Goal: Check status: Check status

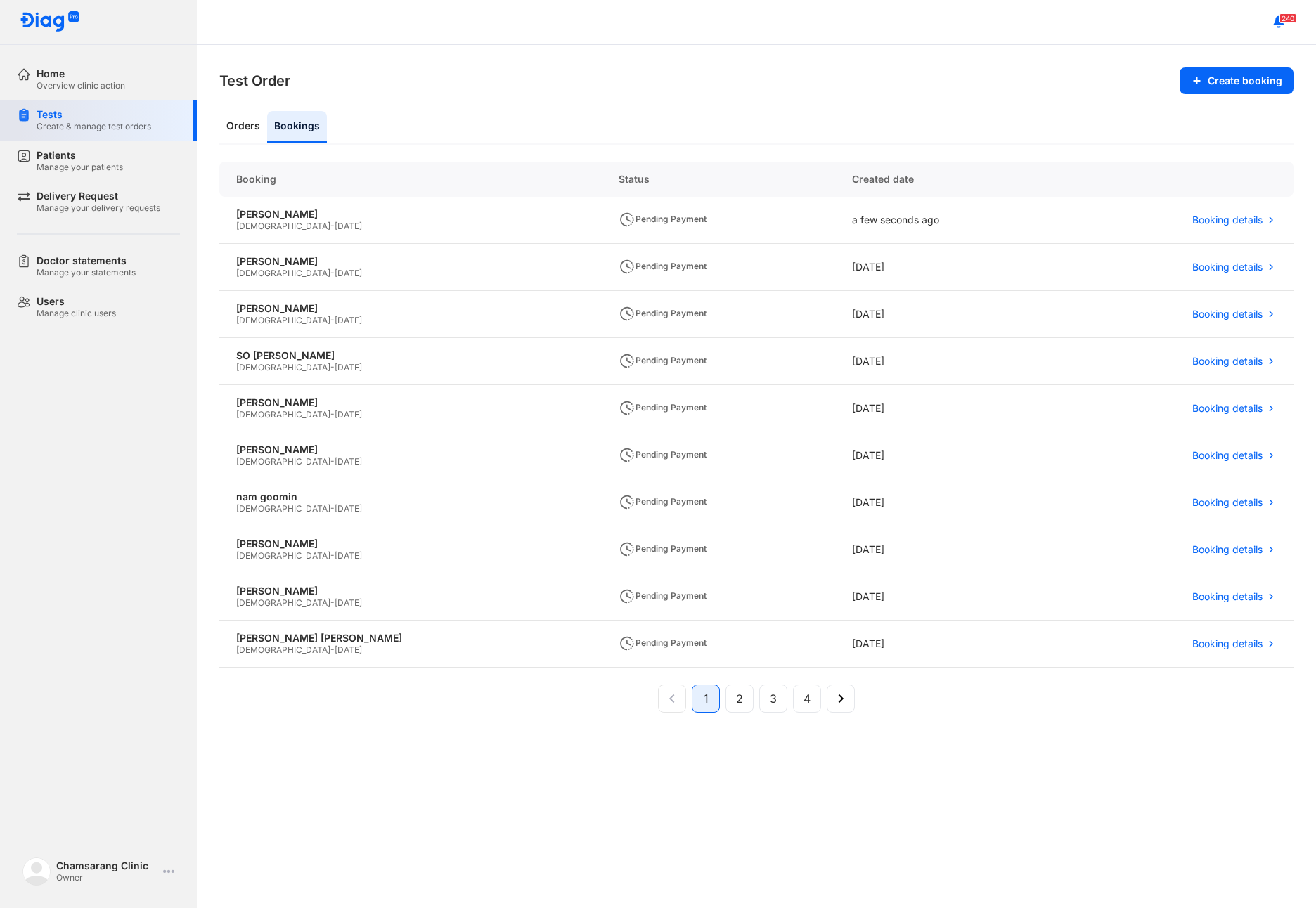
click at [73, 138] on div "Tests Create & manage test orders" at bounding box center [106, 120] width 180 height 41
click at [74, 150] on div "Patients" at bounding box center [80, 155] width 86 height 12
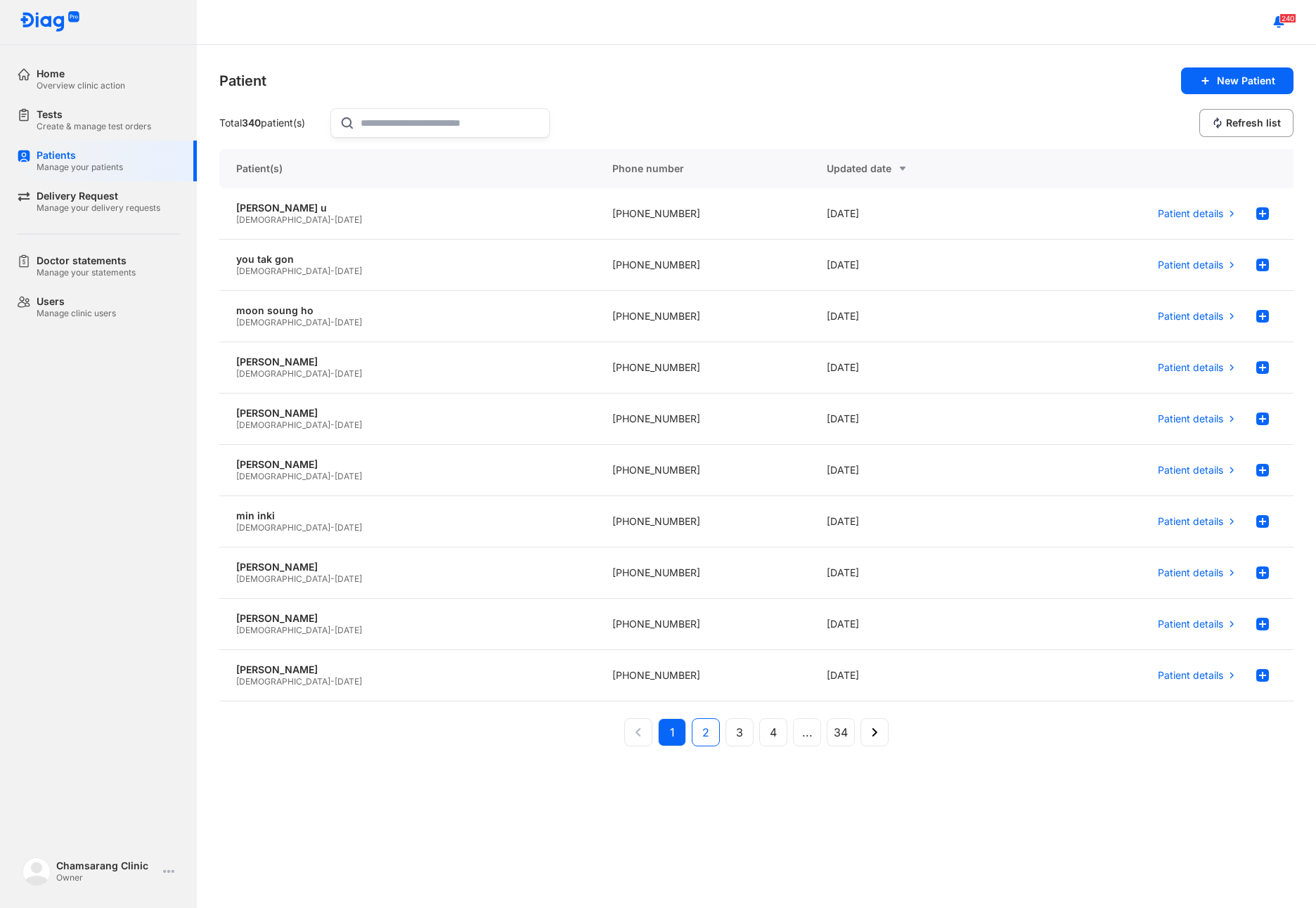
click at [711, 740] on button "2" at bounding box center [705, 732] width 28 height 28
click at [676, 735] on button "1" at bounding box center [671, 732] width 28 height 28
click at [334, 475] on span "[DATE]" at bounding box center [348, 476] width 27 height 11
click at [84, 62] on div "Home Overview clinic action" at bounding box center [106, 80] width 180 height 41
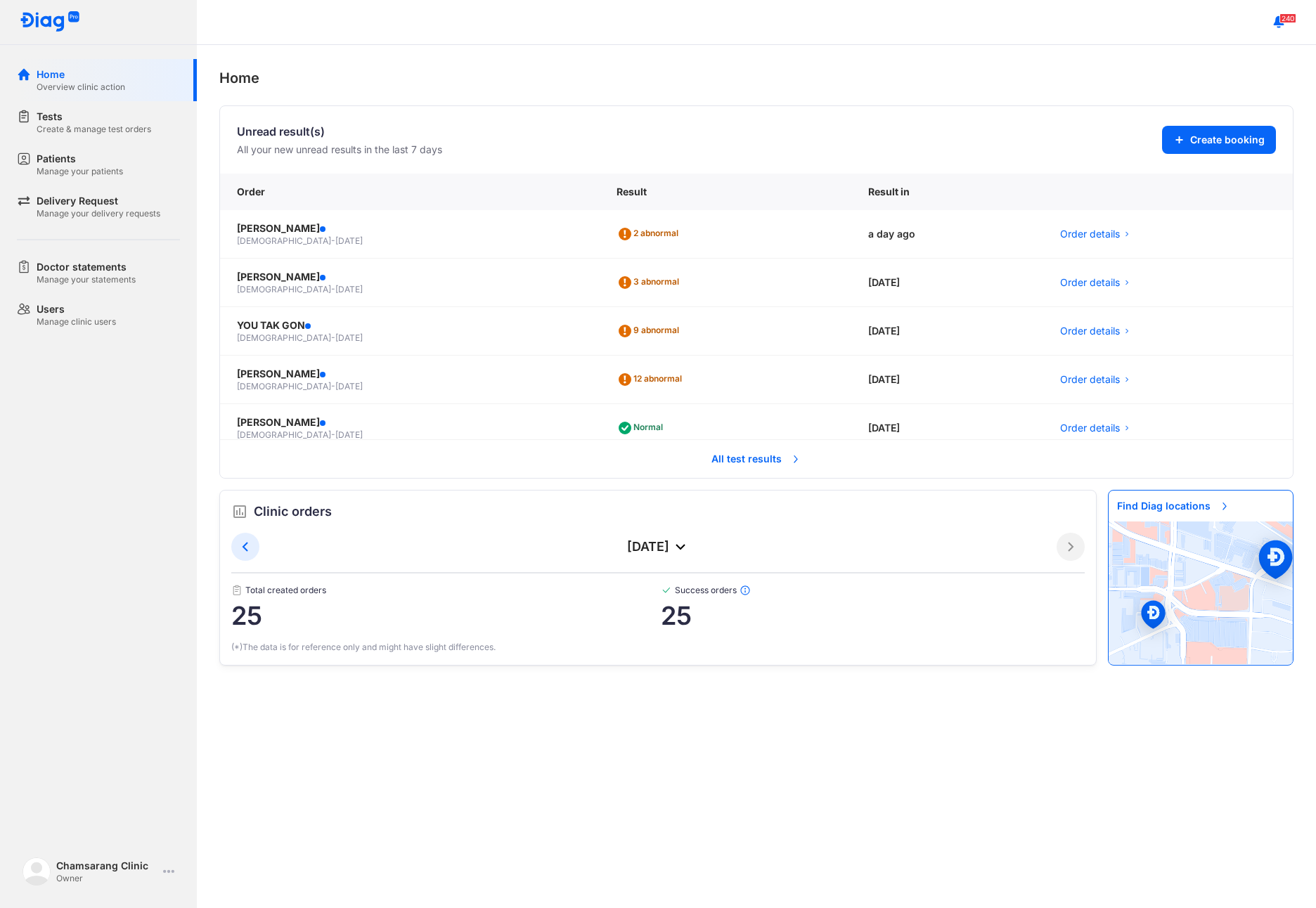
click at [751, 460] on span "All test results" at bounding box center [756, 459] width 107 height 31
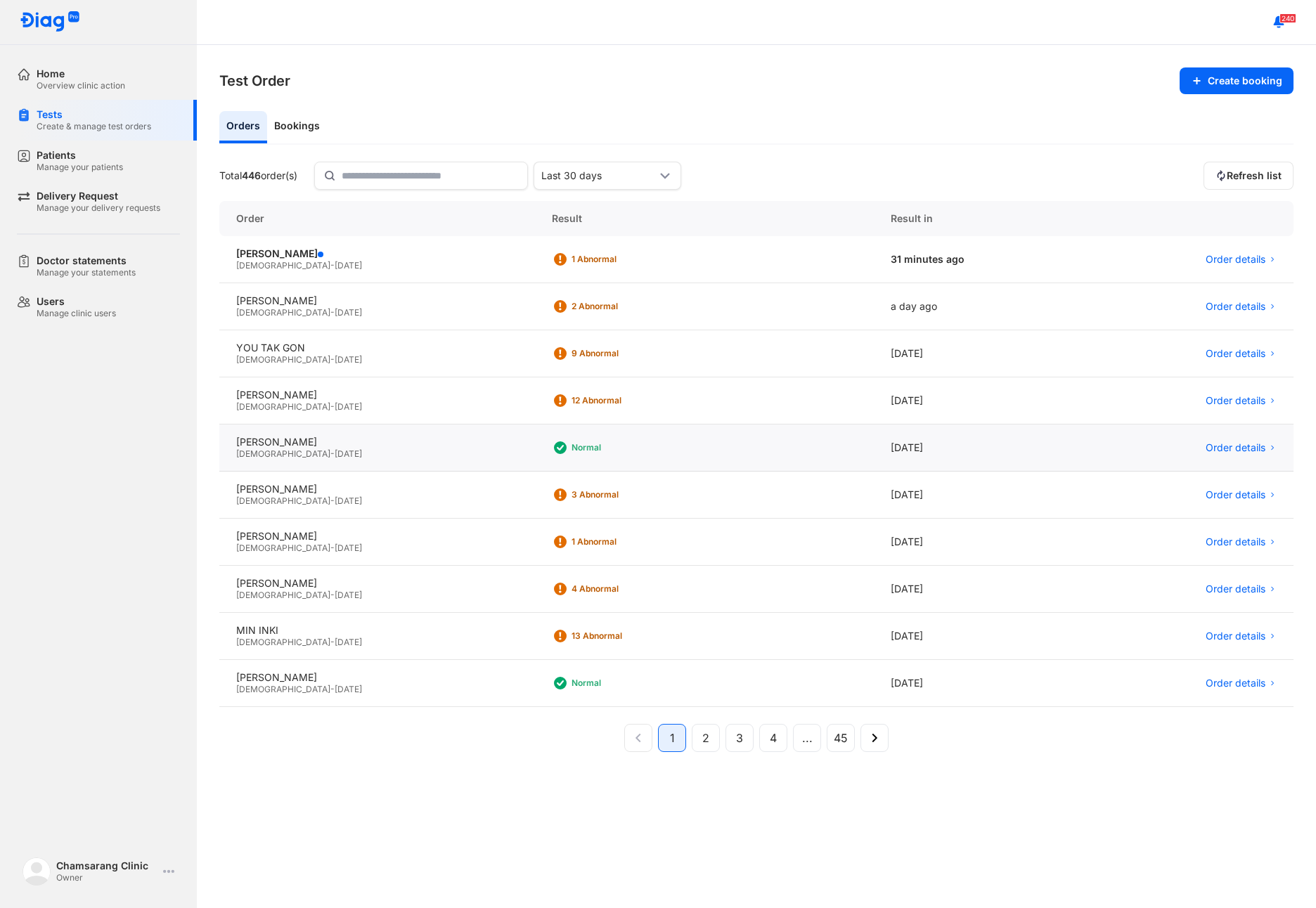
click at [334, 453] on div "Male - 14/04/1982" at bounding box center [377, 454] width 282 height 12
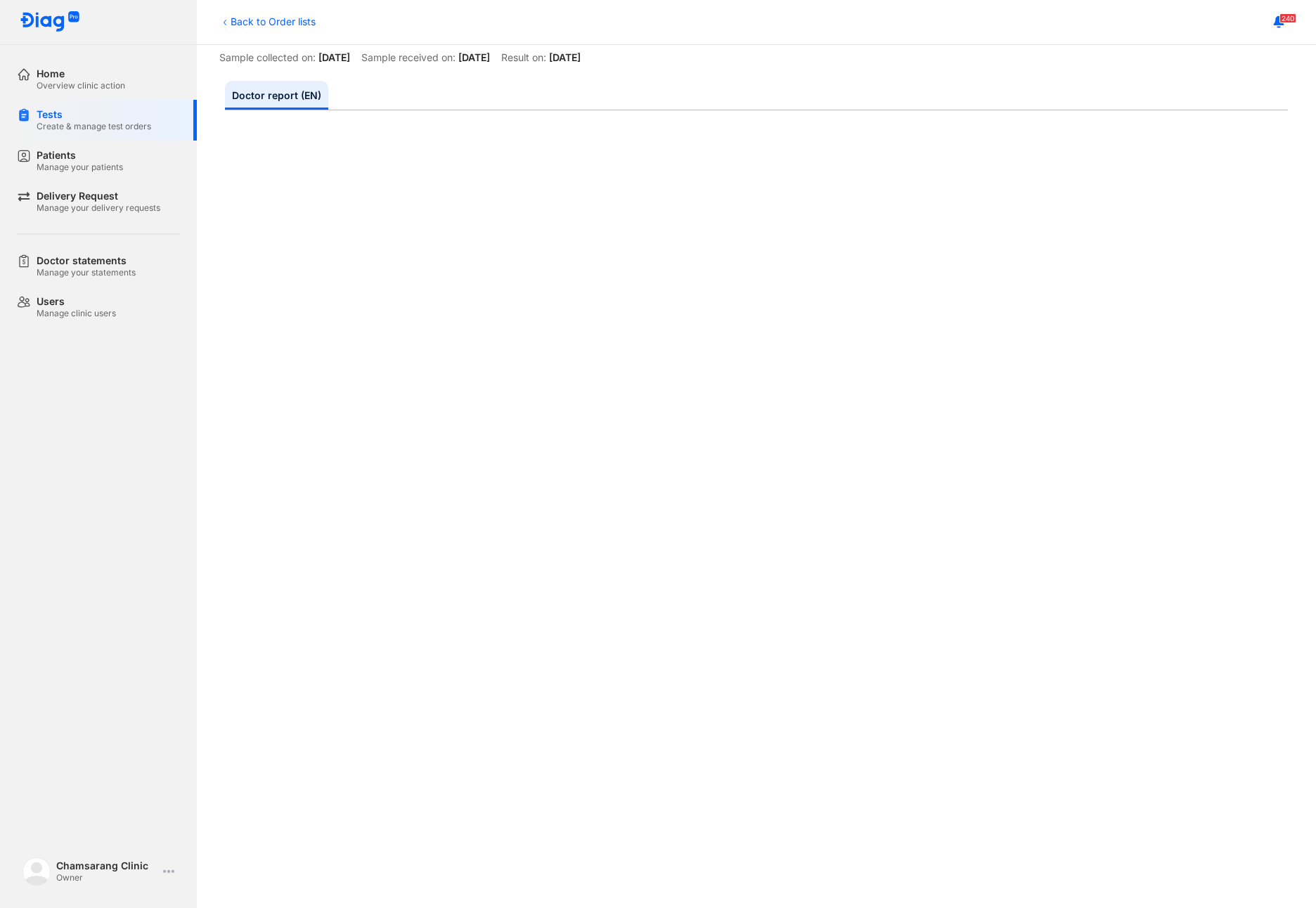
scroll to position [140, 0]
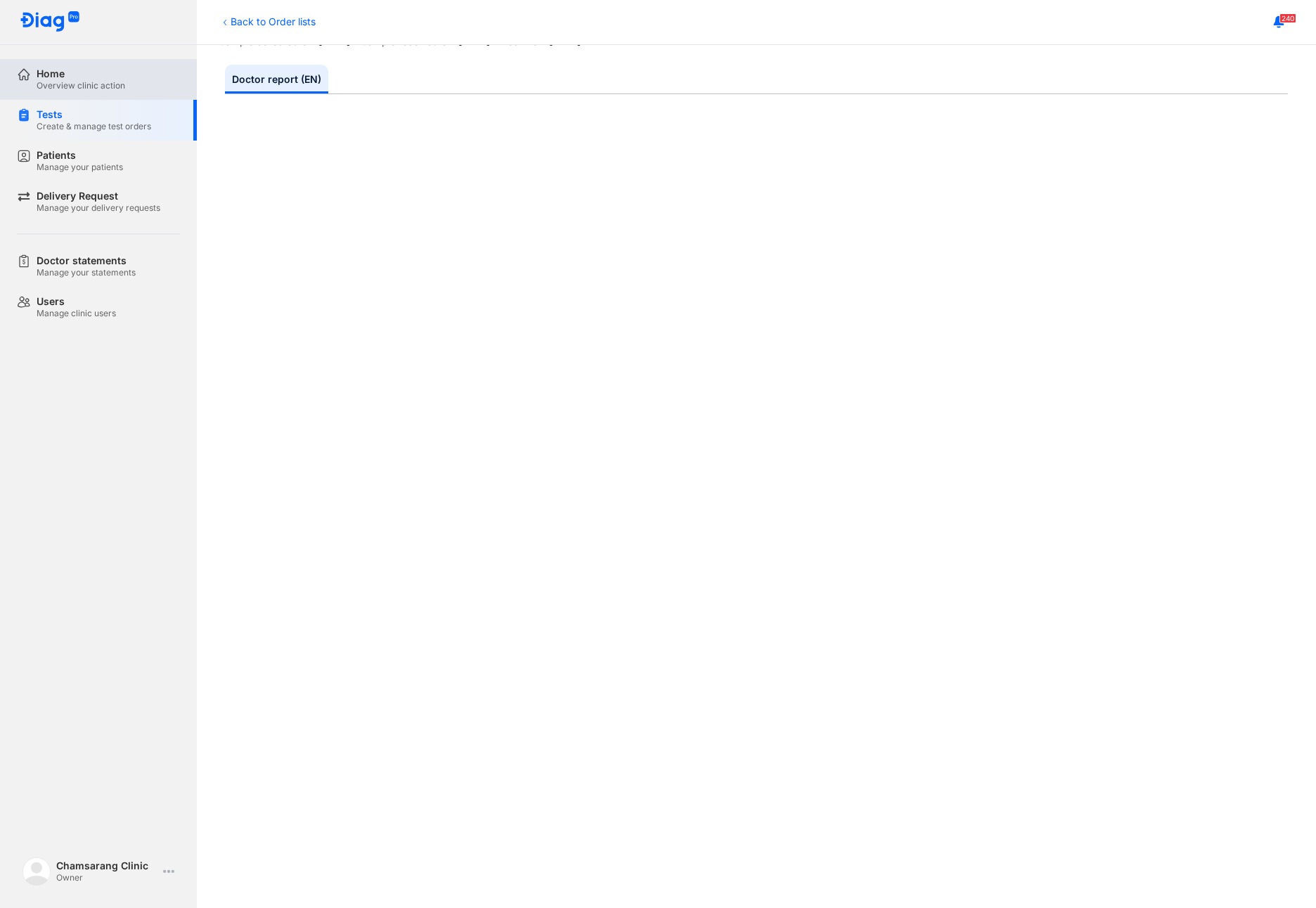
click at [110, 71] on div "Home" at bounding box center [81, 73] width 88 height 12
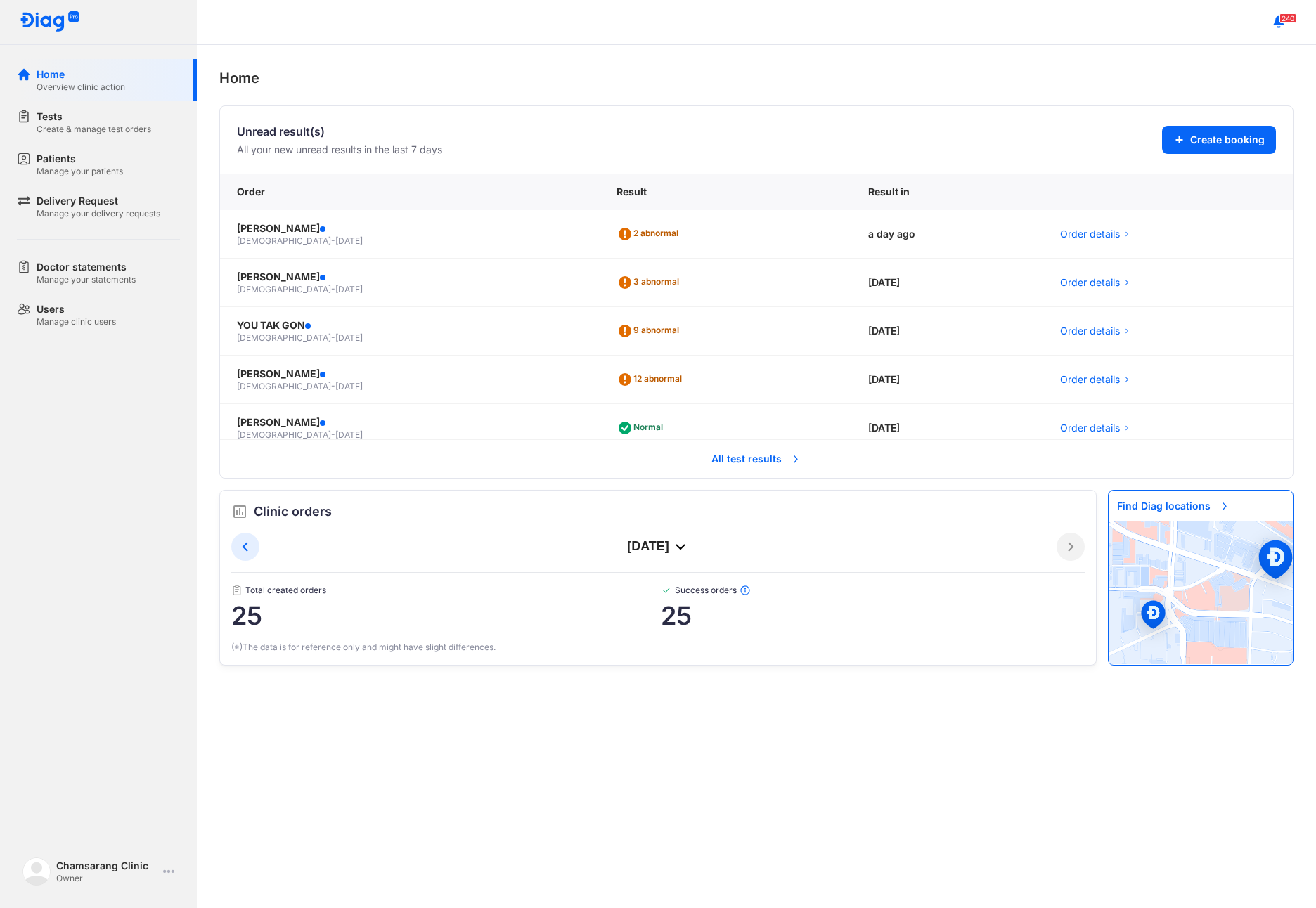
click at [735, 466] on span "All test results" at bounding box center [756, 459] width 107 height 31
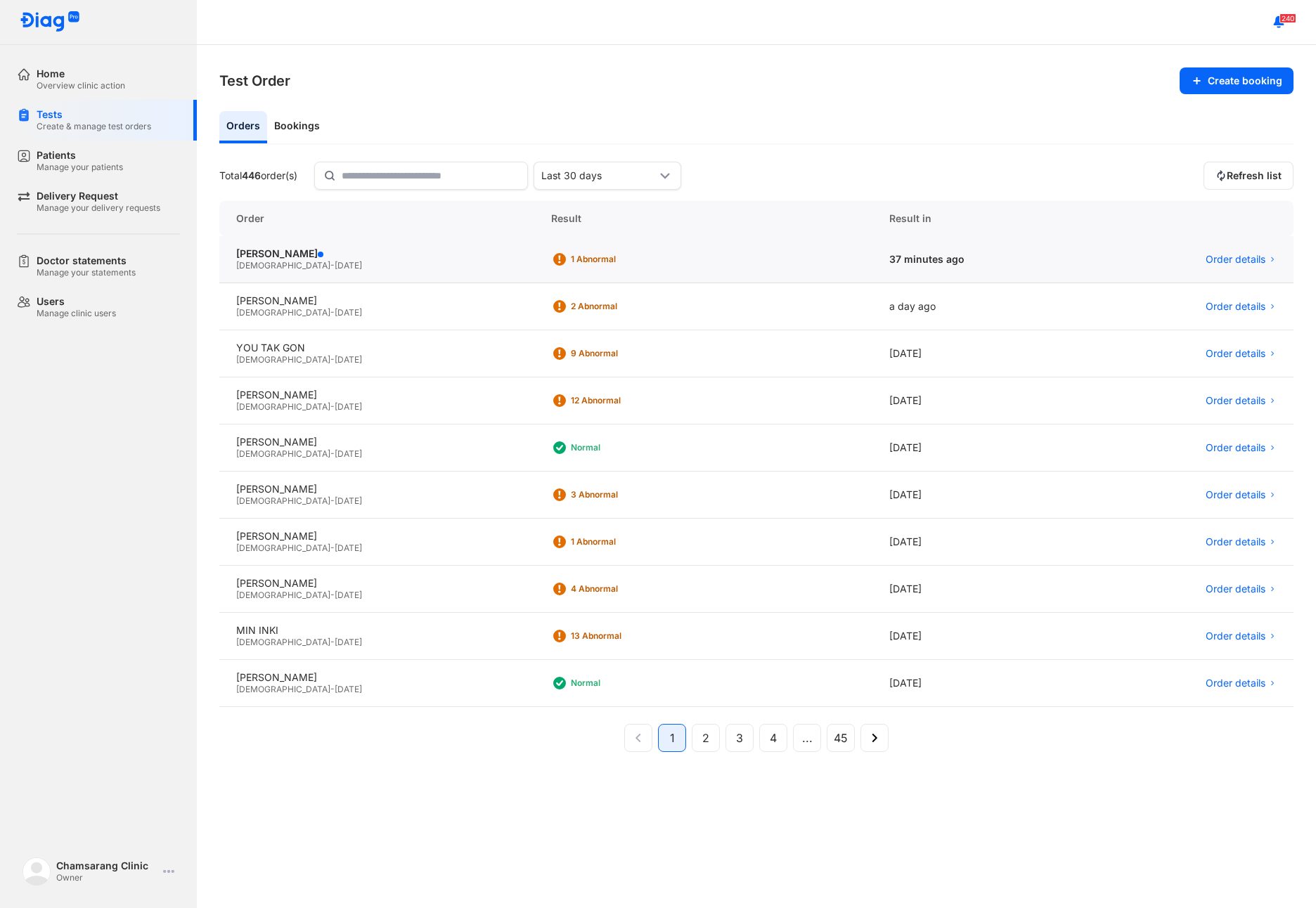
click at [354, 265] on div "[DEMOGRAPHIC_DATA] - [DATE]" at bounding box center [376, 266] width 281 height 12
click at [375, 274] on div "[PERSON_NAME][DEMOGRAPHIC_DATA] - [DATE]" at bounding box center [376, 259] width 314 height 47
